Goal: Use online tool/utility: Utilize a website feature to perform a specific function

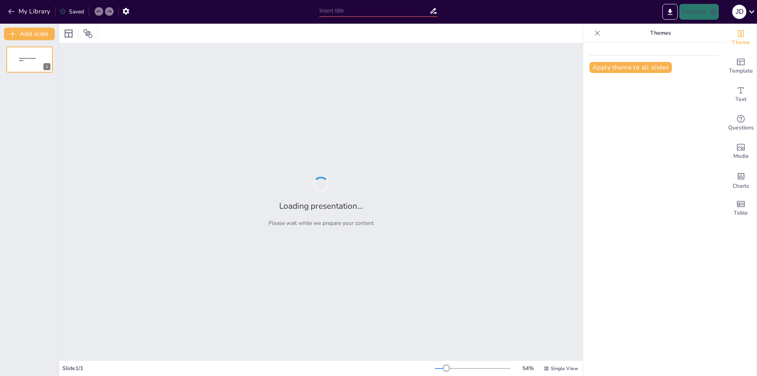
type input "Imported 3 TEMA 2. ING AMB BALANCE DE MATERIA (DEF).pptx"
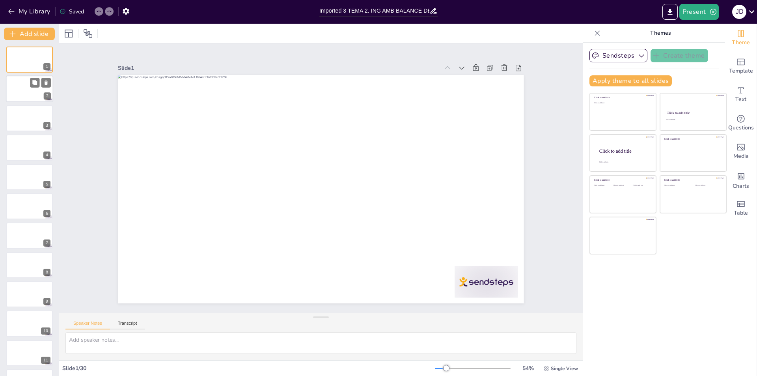
click at [28, 91] on div at bounding box center [29, 89] width 47 height 27
click at [25, 151] on div at bounding box center [29, 147] width 47 height 27
click at [33, 179] on div at bounding box center [29, 177] width 47 height 27
click at [34, 210] on div at bounding box center [29, 206] width 47 height 27
click at [35, 238] on div at bounding box center [29, 235] width 47 height 27
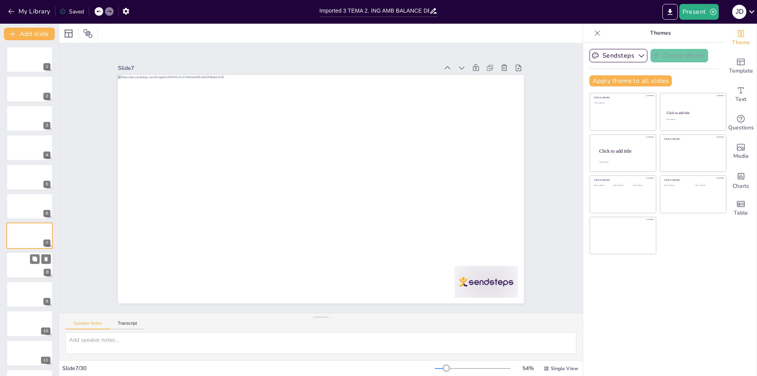
scroll to position [28, 0]
click at [24, 240] on div at bounding box center [29, 237] width 46 height 26
click at [34, 276] on div at bounding box center [29, 266] width 46 height 26
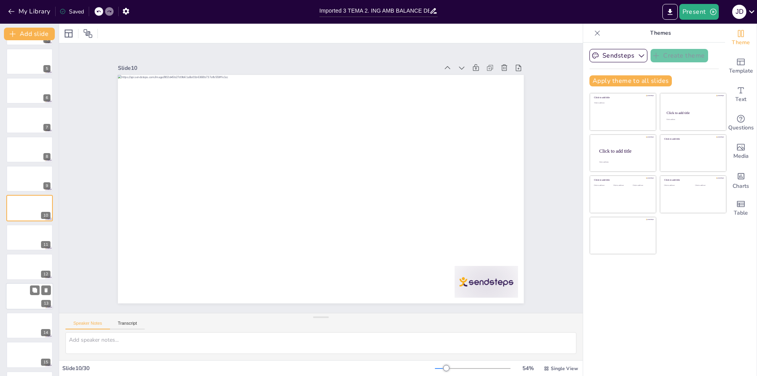
click at [24, 300] on div at bounding box center [29, 296] width 47 height 27
click at [30, 320] on div at bounding box center [29, 325] width 47 height 27
click at [29, 243] on div at bounding box center [29, 236] width 47 height 27
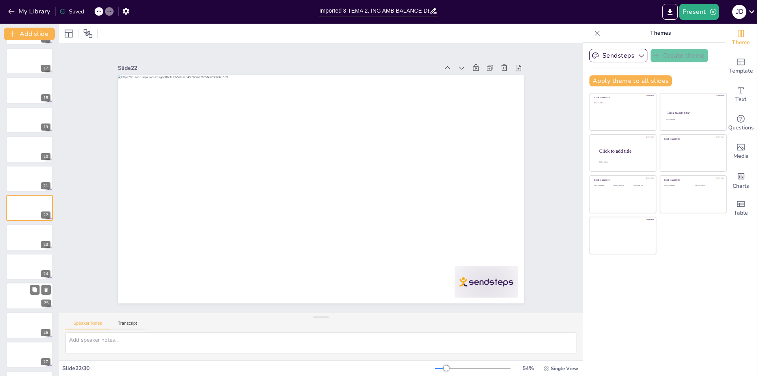
click at [27, 293] on div at bounding box center [29, 295] width 47 height 27
click at [22, 315] on div at bounding box center [29, 327] width 47 height 27
click at [23, 298] on div at bounding box center [29, 297] width 47 height 27
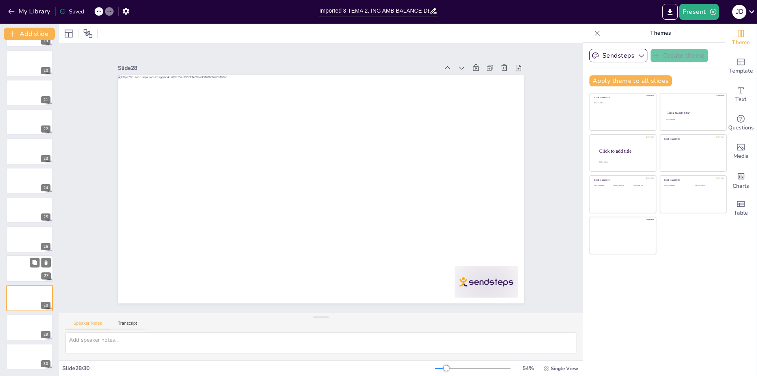
click at [22, 263] on div at bounding box center [29, 268] width 47 height 27
click at [27, 333] on div at bounding box center [29, 327] width 47 height 27
click at [19, 352] on div at bounding box center [29, 356] width 47 height 27
click at [20, 316] on div at bounding box center [29, 327] width 47 height 27
click at [125, 13] on icon "button" at bounding box center [126, 11] width 6 height 7
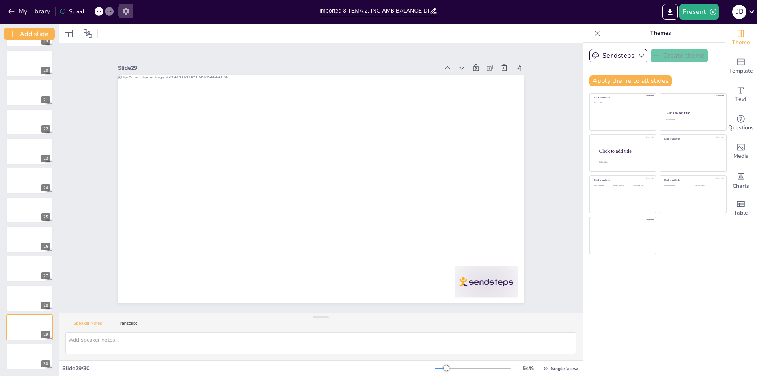
click at [126, 12] on icon "button" at bounding box center [126, 11] width 8 height 8
